Goal: Information Seeking & Learning: Learn about a topic

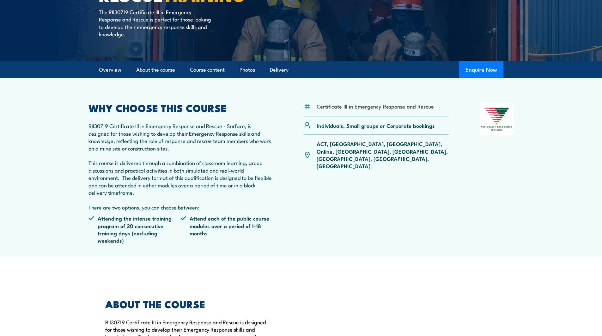
scroll to position [126, 0]
drag, startPoint x: 110, startPoint y: 229, endPoint x: 148, endPoint y: 242, distance: 40.2
click at [148, 242] on li "Attending the intense training program of 20 consecutive training days (excludi…" at bounding box center [134, 230] width 92 height 30
click at [248, 231] on li "Attend each of the public course modules over a period of 1-18 months" at bounding box center [226, 230] width 92 height 30
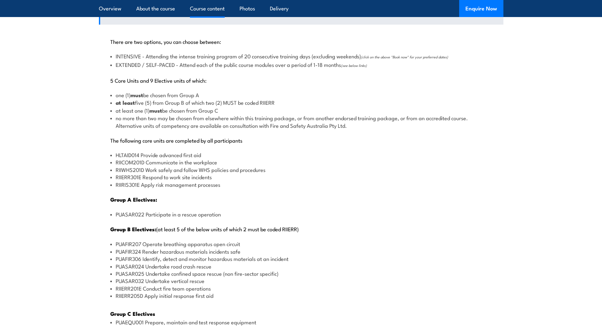
scroll to position [695, 0]
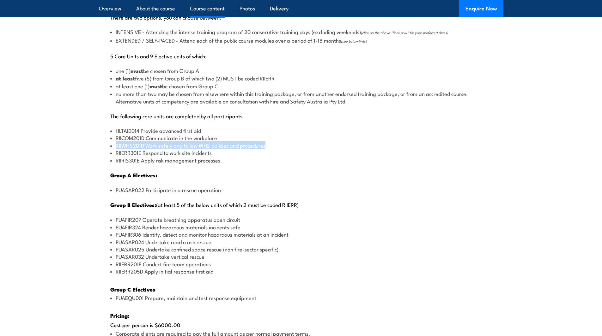
drag, startPoint x: 110, startPoint y: 146, endPoint x: 330, endPoint y: 147, distance: 220.1
click at [330, 147] on div "There are two options, you can choose between: INTENSIVE - Attending the intens…" at bounding box center [301, 224] width 404 height 449
click at [204, 148] on li "RIIWHS201D Work safely and follow WHS policies and procedures" at bounding box center [301, 145] width 382 height 7
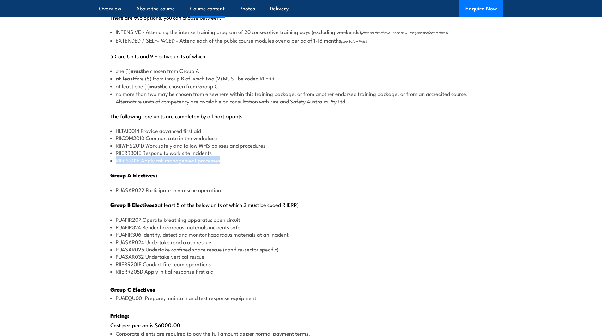
drag, startPoint x: 225, startPoint y: 163, endPoint x: 93, endPoint y: 159, distance: 131.8
click at [93, 159] on section "Course Content There are two options, you can choose between: INTENSIVE - Atten…" at bounding box center [301, 242] width 602 height 551
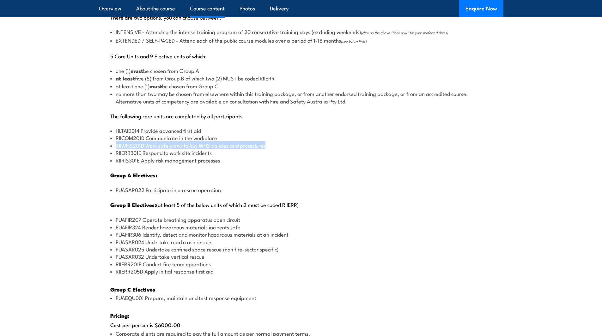
drag, startPoint x: 266, startPoint y: 148, endPoint x: 145, endPoint y: 161, distance: 121.6
click at [104, 149] on div "There are two options, you can choose between: INTENSIVE - Attending the intens…" at bounding box center [301, 224] width 404 height 449
click at [230, 165] on div "There are two options, you can choose between: INTENSIVE - Attending the intens…" at bounding box center [301, 224] width 404 height 449
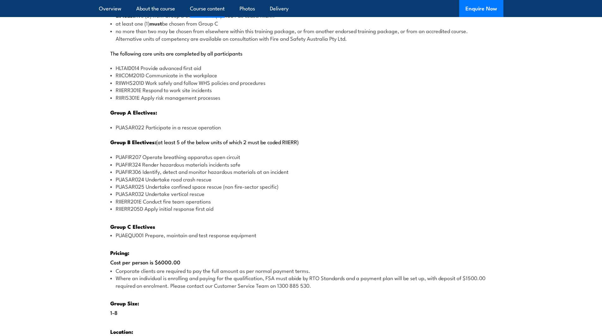
scroll to position [758, 0]
drag, startPoint x: 150, startPoint y: 126, endPoint x: 385, endPoint y: 138, distance: 235.9
click at [362, 138] on div "There are two options, you can choose between: INTENSIVE - Attending the intens…" at bounding box center [301, 161] width 404 height 449
click at [418, 138] on p "Group B Electives: (at least 5 of the below units of which 2 must be coded RIIE…" at bounding box center [301, 141] width 382 height 7
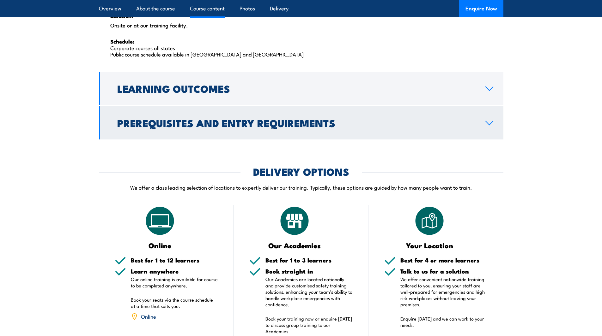
click at [290, 132] on link "Prerequisites and Entry Requirements" at bounding box center [301, 122] width 404 height 33
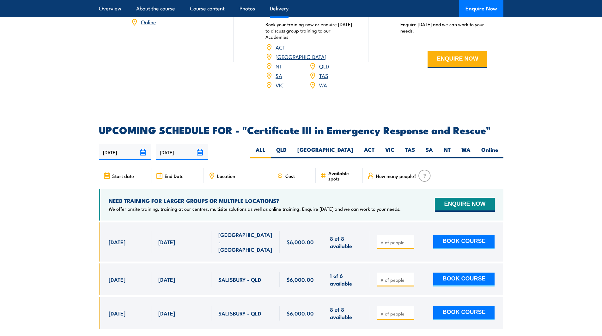
scroll to position [1115, 0]
